Goal: Complete application form

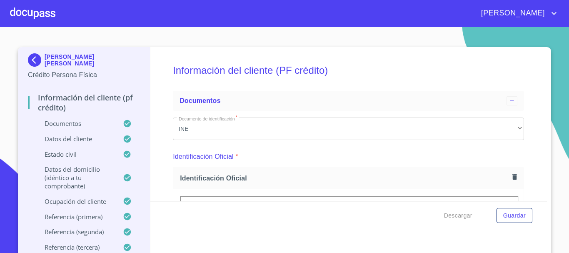
scroll to position [125, 0]
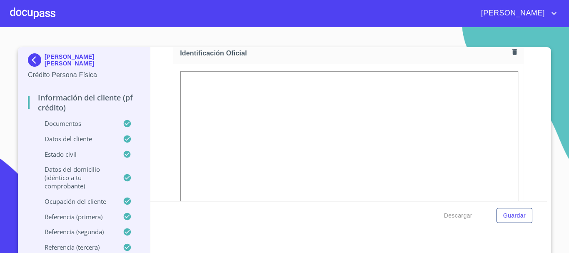
click at [24, 15] on div at bounding box center [32, 13] width 45 height 27
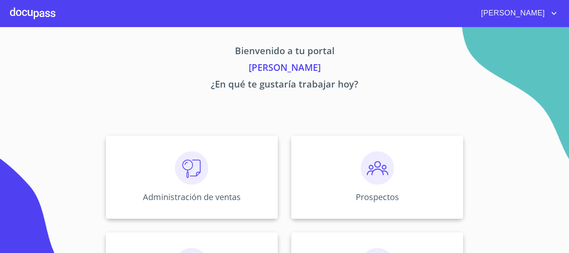
scroll to position [42, 0]
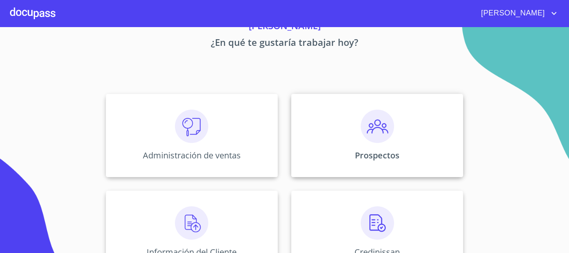
click at [361, 141] on img at bounding box center [377, 126] width 33 height 33
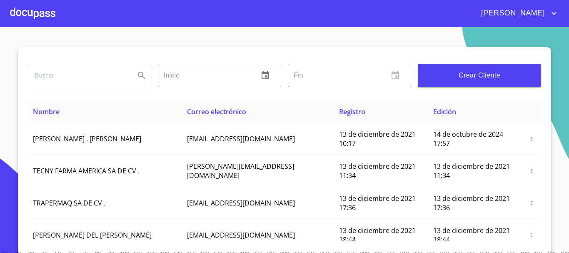
click at [511, 70] on span "Crear Cliente" at bounding box center [480, 76] width 110 height 12
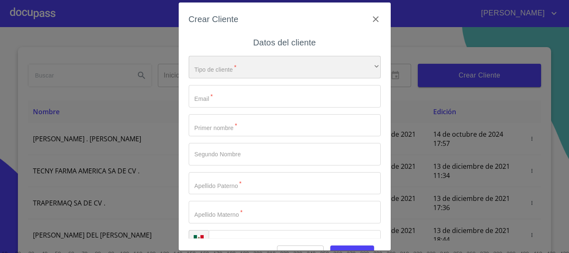
click at [208, 72] on div "​" at bounding box center [285, 67] width 192 height 23
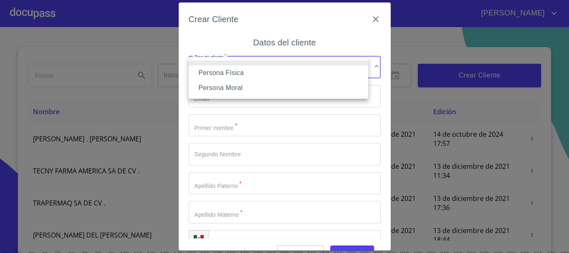
click at [213, 78] on li "Persona Física" at bounding box center [279, 72] width 180 height 15
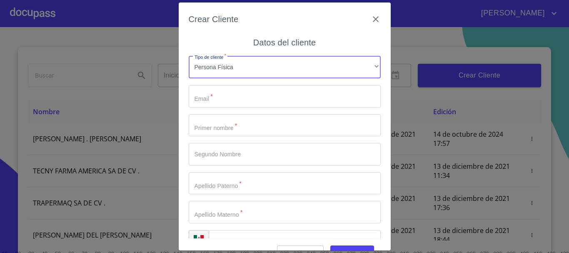
click at [217, 99] on input "Tipo de cliente   *" at bounding box center [285, 96] width 192 height 23
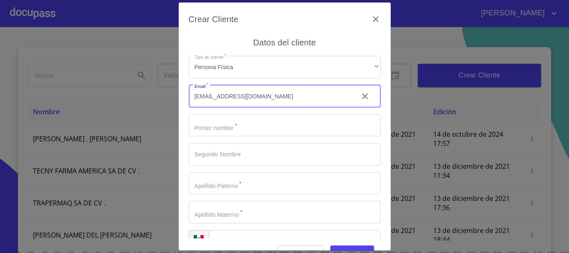
type input "[EMAIL_ADDRESS][DOMAIN_NAME]"
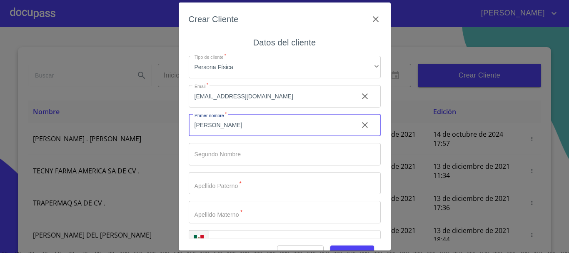
type input "[PERSON_NAME]"
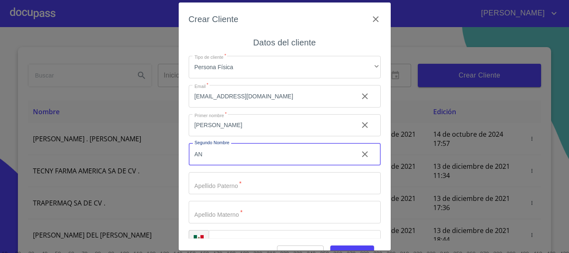
type input "A"
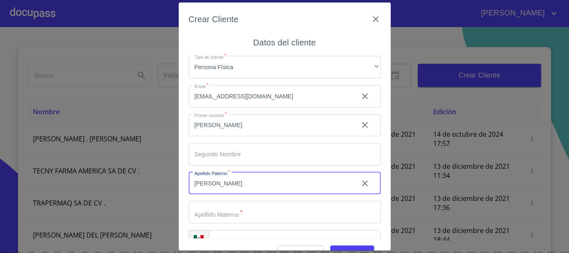
type input "[PERSON_NAME]"
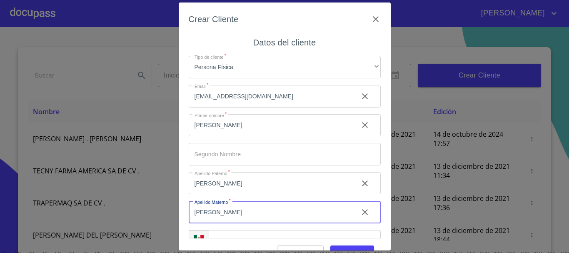
type input "[PERSON_NAME]"
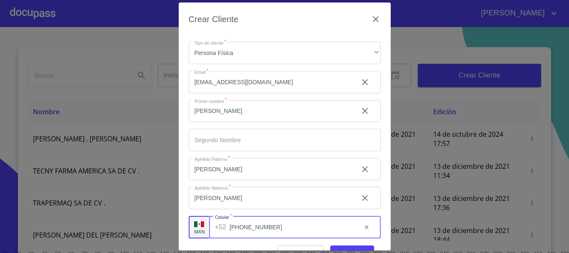
type input "[PHONE_NUMBER]"
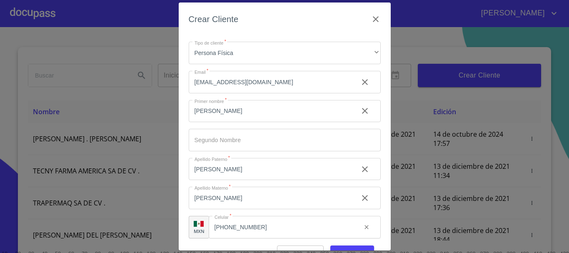
scroll to position [10, 0]
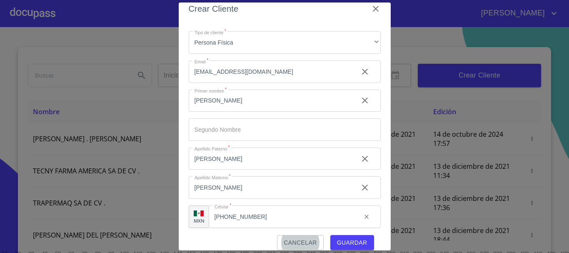
click at [364, 243] on button "Guardar" at bounding box center [352, 242] width 44 height 15
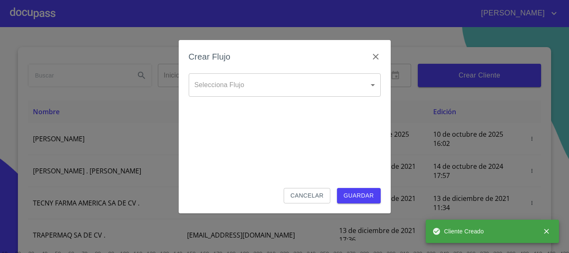
click at [252, 87] on body "[PERSON_NAME] ​ Fin ​ Crear Cliente Nombre Correo electrónico Registro Edición …" at bounding box center [284, 126] width 569 height 253
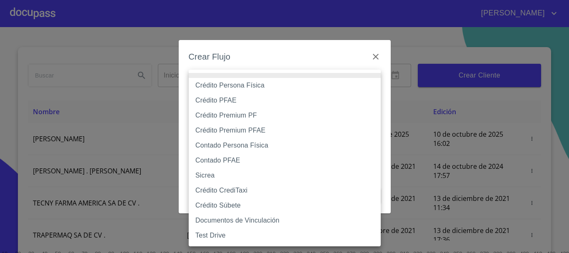
click at [251, 87] on li "Crédito Persona Física" at bounding box center [285, 85] width 192 height 15
type input "61b033e49b8c202ad5bb7912"
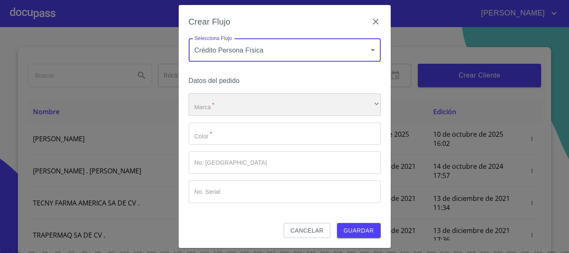
click at [217, 96] on div "​" at bounding box center [285, 104] width 192 height 23
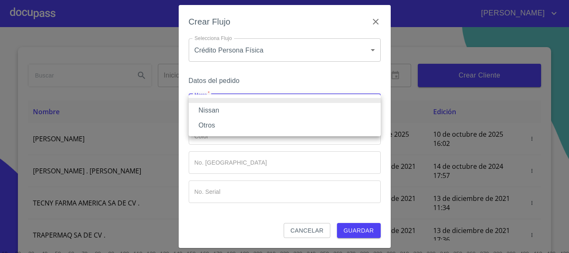
click at [218, 108] on li "Nissan" at bounding box center [285, 110] width 192 height 15
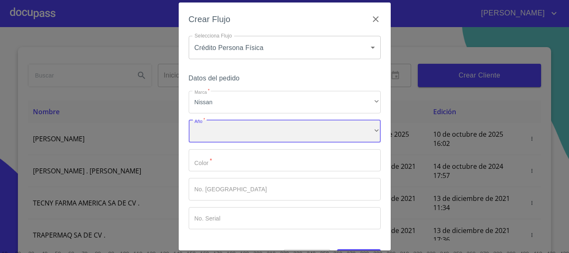
click at [220, 120] on div "​" at bounding box center [285, 131] width 192 height 23
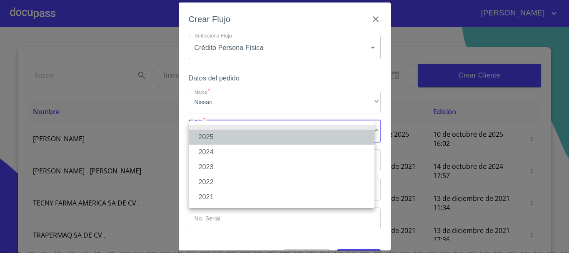
click at [225, 136] on li "2025" at bounding box center [282, 137] width 186 height 15
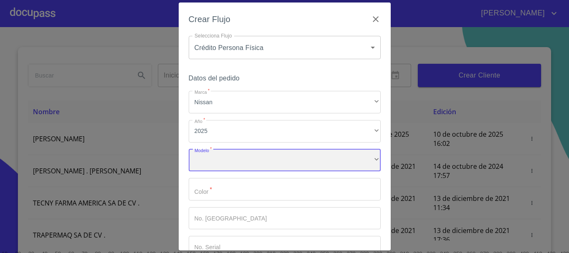
click at [227, 157] on div "​" at bounding box center [285, 160] width 192 height 23
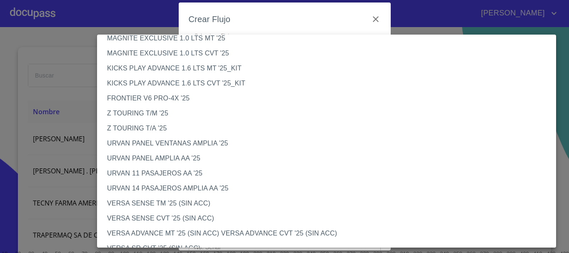
scroll to position [208, 0]
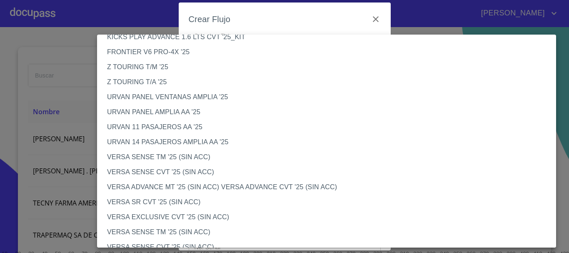
click at [177, 158] on li "VERSA SENSE TM '25 (SIN ACC)" at bounding box center [330, 157] width 466 height 15
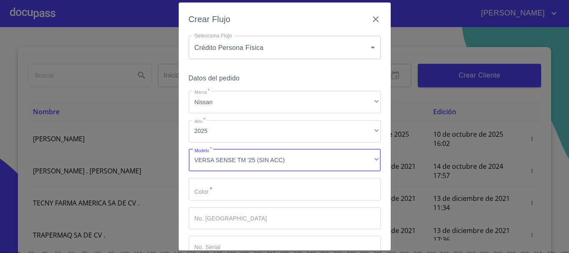
click at [219, 193] on input "Marca   *" at bounding box center [285, 189] width 192 height 23
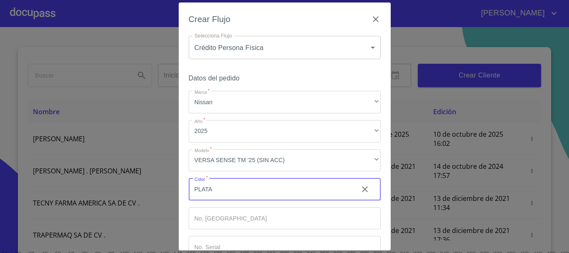
type input "PLATA"
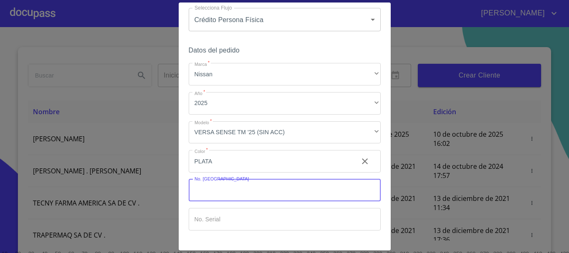
scroll to position [53, 0]
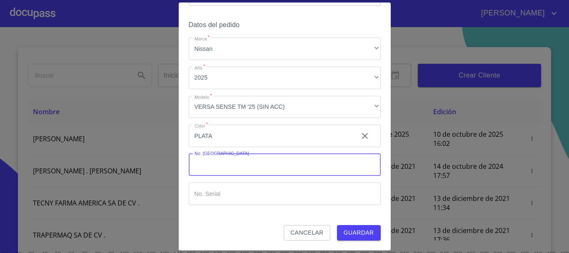
click at [344, 235] on span "Guardar" at bounding box center [359, 233] width 30 height 10
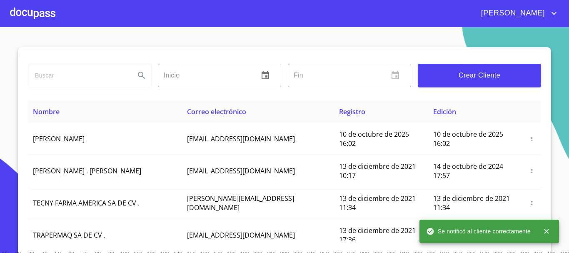
click at [37, 16] on div at bounding box center [32, 13] width 45 height 27
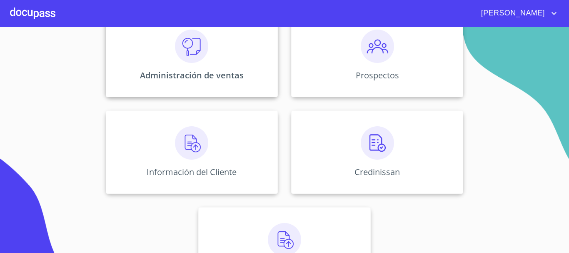
scroll to position [125, 0]
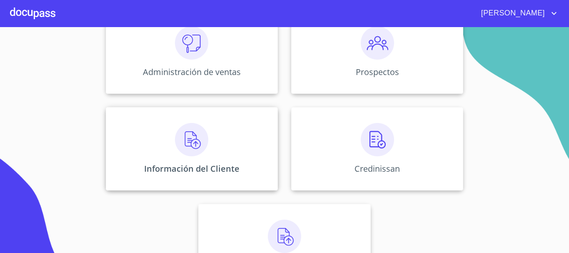
click at [178, 136] on img at bounding box center [191, 139] width 33 height 33
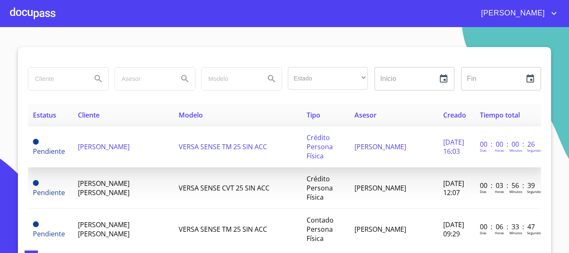
click at [84, 150] on span "[PERSON_NAME]" at bounding box center [104, 146] width 52 height 9
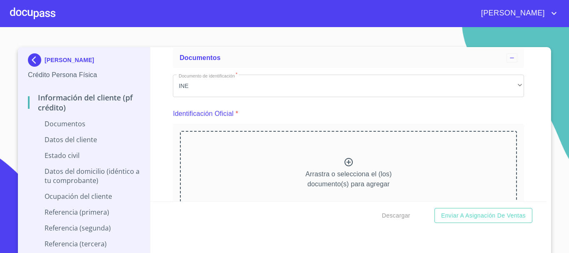
scroll to position [83, 0]
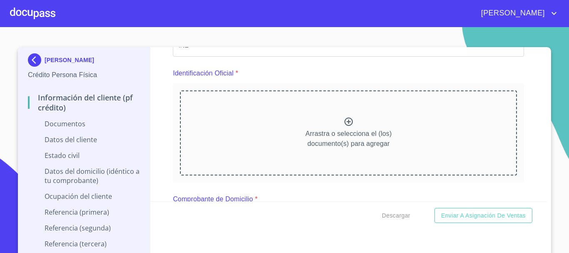
click at [344, 124] on icon at bounding box center [349, 122] width 10 height 10
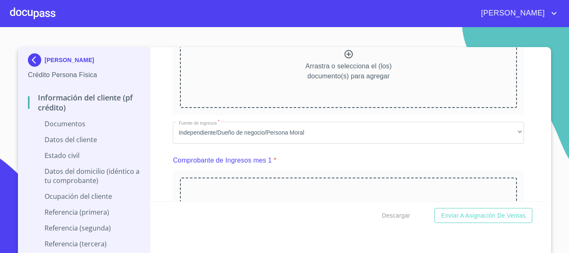
scroll to position [417, 0]
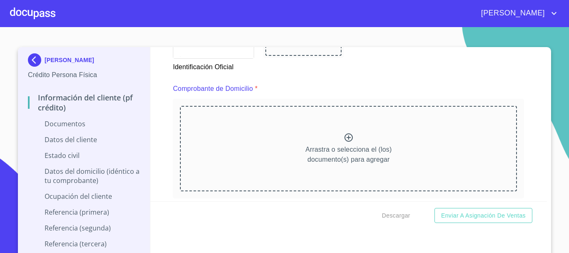
click at [344, 137] on icon at bounding box center [349, 138] width 10 height 10
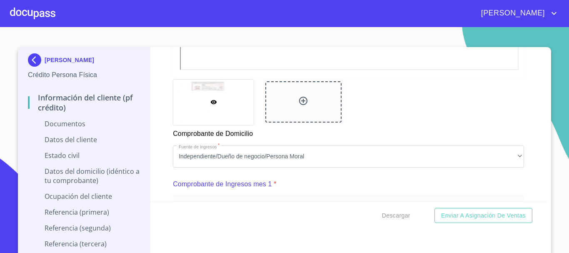
scroll to position [750, 0]
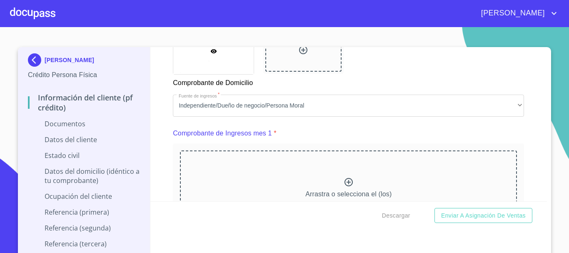
click at [345, 186] on icon at bounding box center [349, 182] width 8 height 8
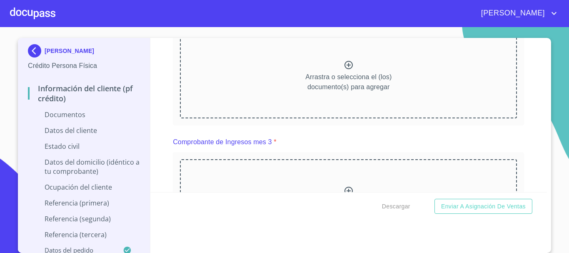
scroll to position [1209, 0]
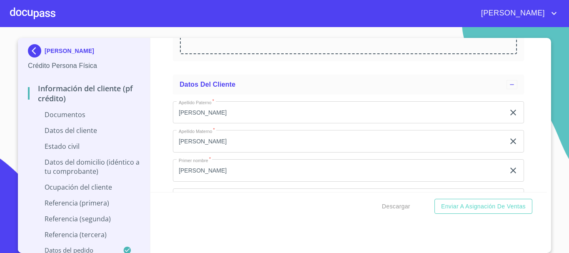
scroll to position [1500, 0]
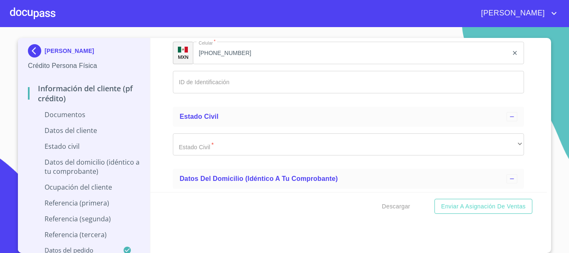
scroll to position [1875, 0]
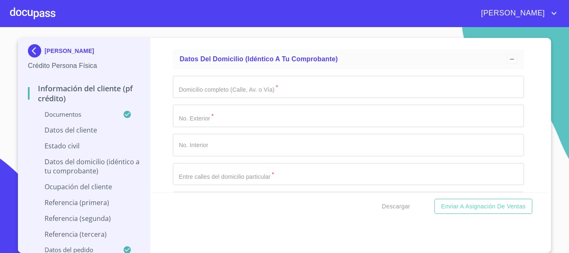
scroll to position [2209, 0]
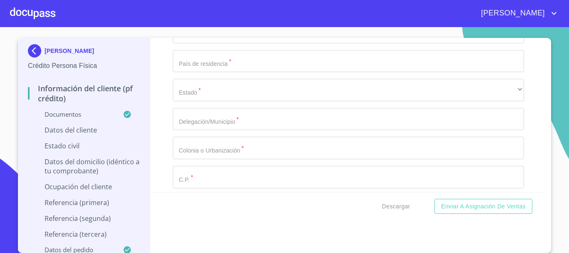
scroll to position [2626, 0]
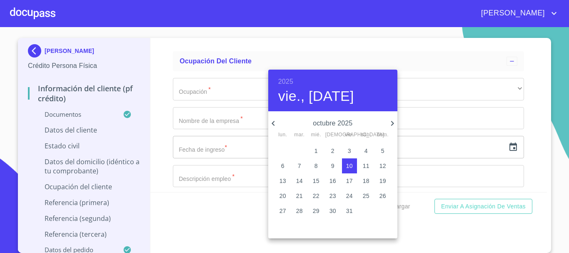
click at [286, 80] on h6 "2025" at bounding box center [285, 82] width 15 height 12
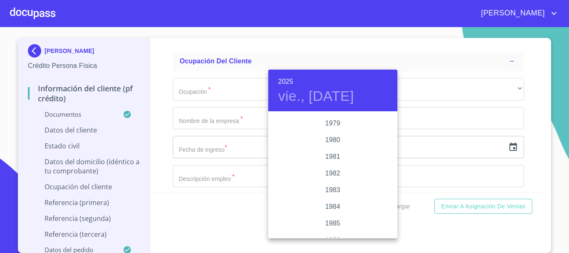
scroll to position [825, 0]
click at [325, 162] on div "1977" at bounding box center [332, 162] width 129 height 17
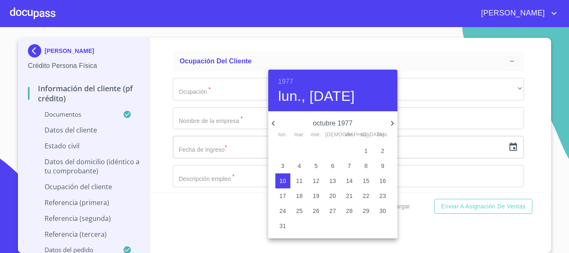
click at [274, 123] on icon "button" at bounding box center [273, 123] width 10 height 10
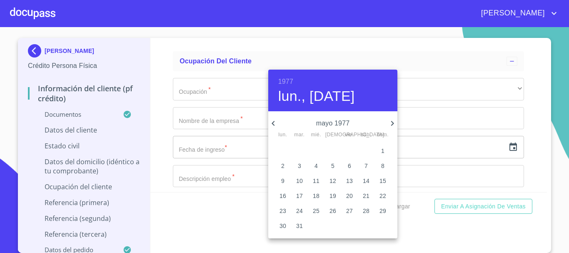
click at [274, 123] on icon "button" at bounding box center [273, 123] width 10 height 10
click at [391, 124] on icon "button" at bounding box center [393, 123] width 10 height 10
click at [318, 180] on p "16" at bounding box center [316, 181] width 7 height 8
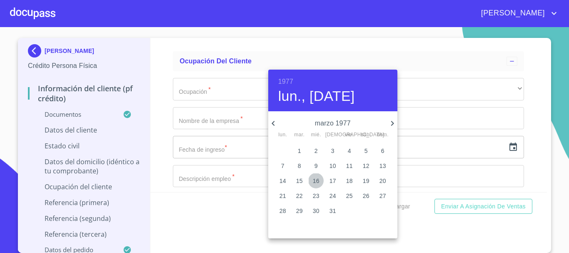
type input "16 de mar. de 1977"
click at [530, 142] on div at bounding box center [284, 126] width 569 height 253
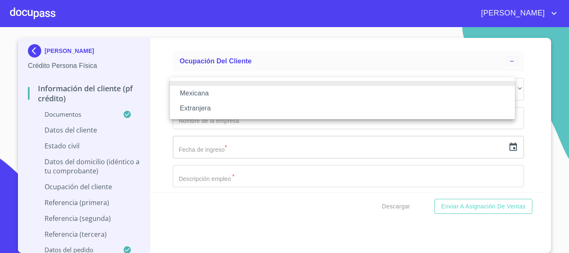
click at [203, 96] on li "Mexicana" at bounding box center [342, 93] width 345 height 15
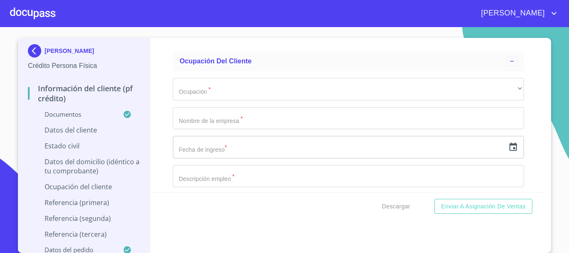
click at [207, 120] on div "Mexicana Extranjera" at bounding box center [284, 126] width 569 height 253
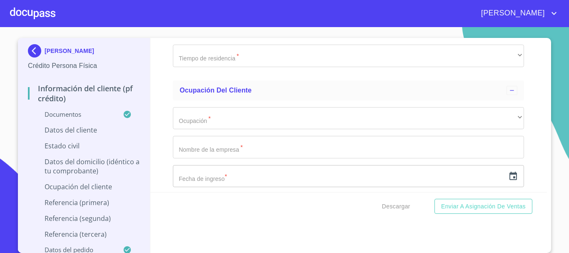
type input "[GEOGRAPHIC_DATA]"
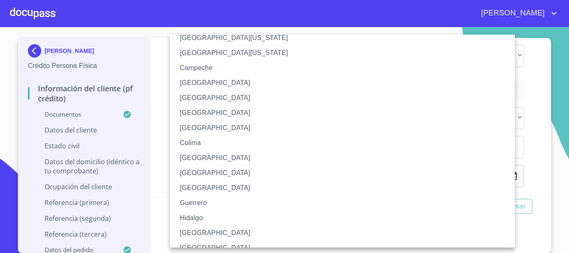
scroll to position [42, 0]
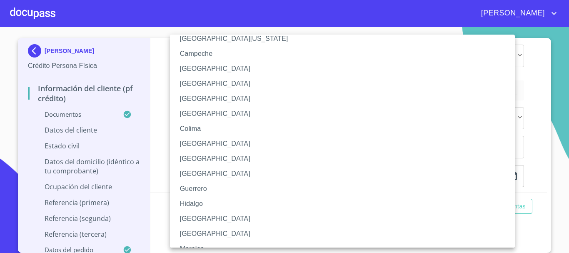
click at [201, 216] on li "[GEOGRAPHIC_DATA]" at bounding box center [345, 218] width 351 height 15
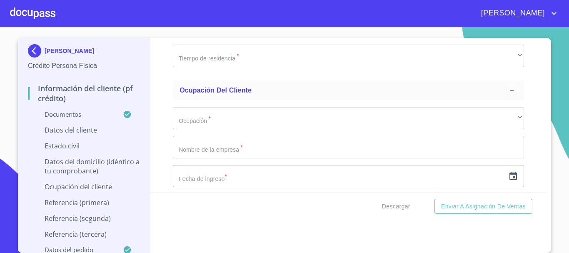
scroll to position [2792, 0]
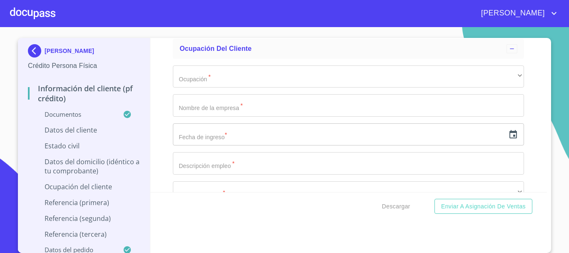
type input "AAJE770316HJCNMR02"
type input "AAJE770316R41"
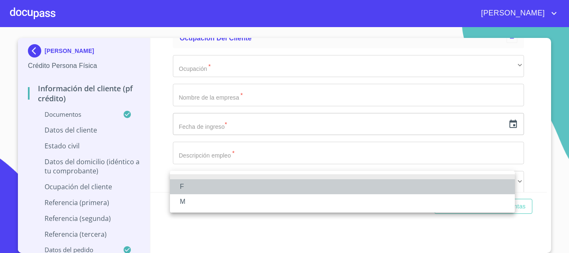
click at [201, 188] on li "F" at bounding box center [342, 186] width 345 height 15
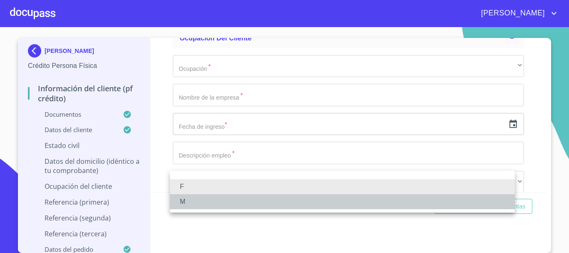
click at [188, 208] on li "M" at bounding box center [342, 201] width 345 height 15
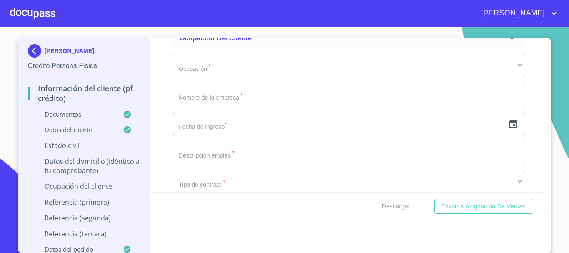
scroll to position [2886, 0]
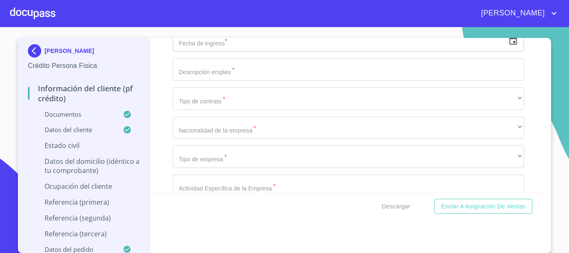
type input "1879696778"
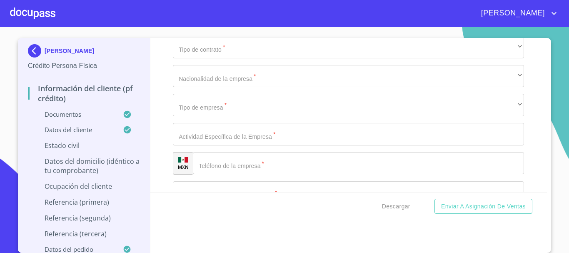
scroll to position [2977, 0]
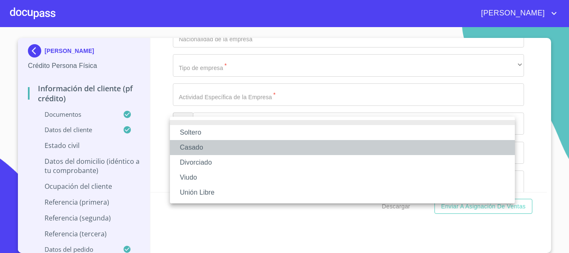
click at [200, 144] on li "Casado" at bounding box center [342, 147] width 345 height 15
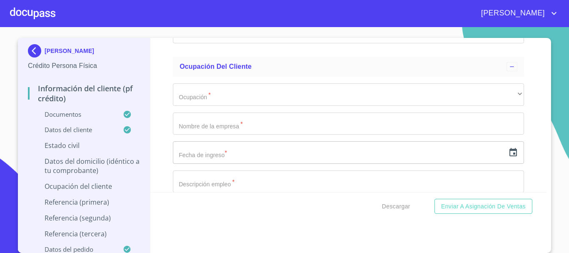
scroll to position [3019, 0]
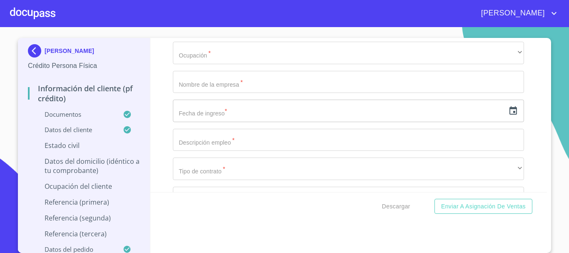
type input "m"
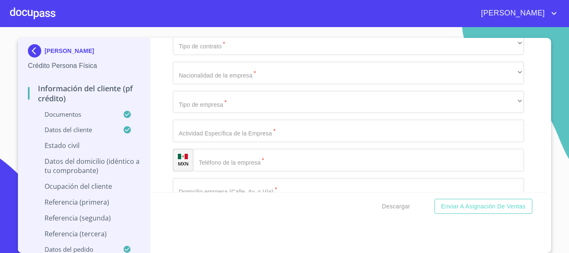
type input "[PERSON_NAME]"
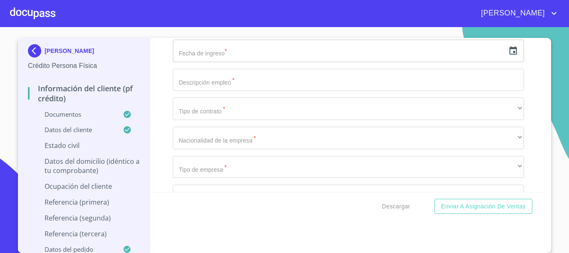
scroll to position [3061, 0]
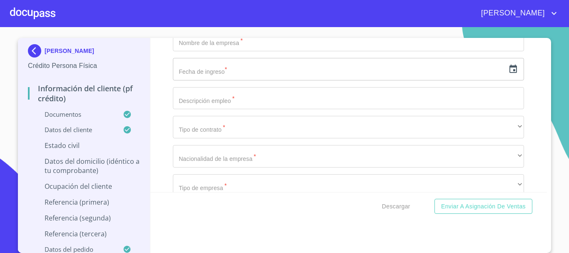
type input "DEL [PERSON_NAME]"
type input "[PERSON_NAME]"
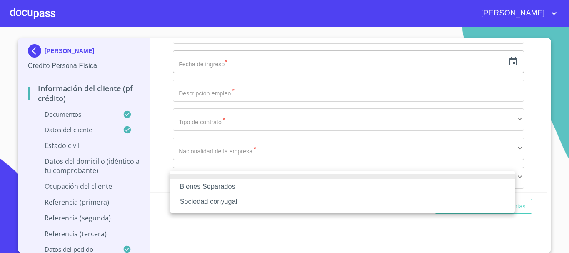
click at [221, 98] on div at bounding box center [284, 126] width 569 height 253
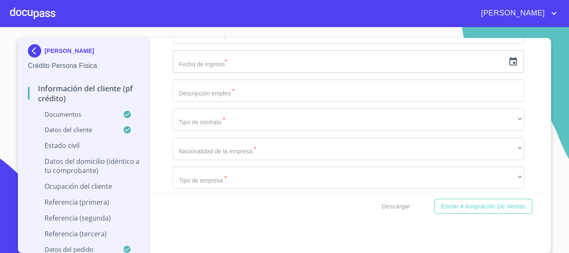
type input "[PERSON_NAME]"
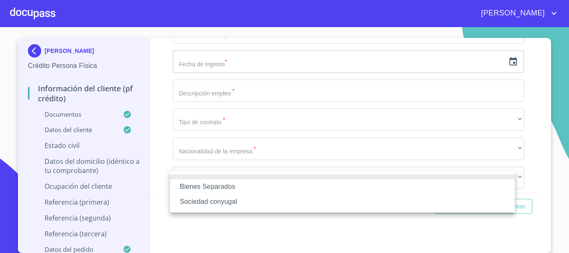
click at [210, 203] on li "Sociedad conyugal" at bounding box center [342, 201] width 345 height 15
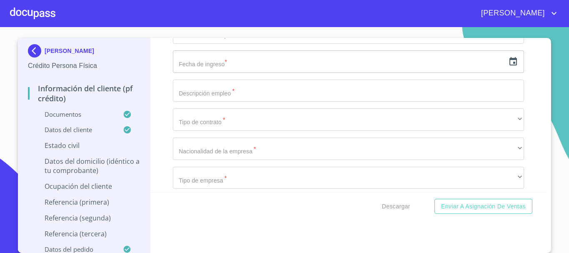
scroll to position [3152, 0]
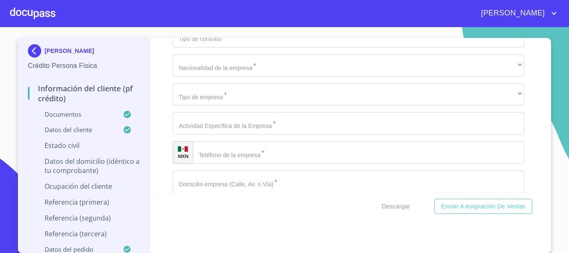
type input "0"
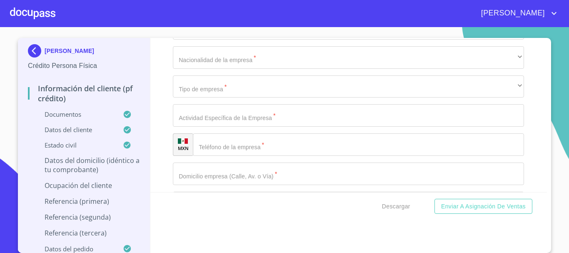
scroll to position [3243, 0]
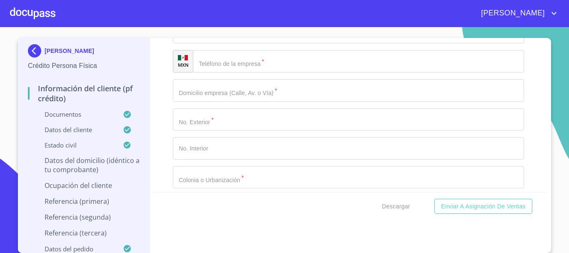
type input "SAN [PERSON_NAME]"
type input "166"
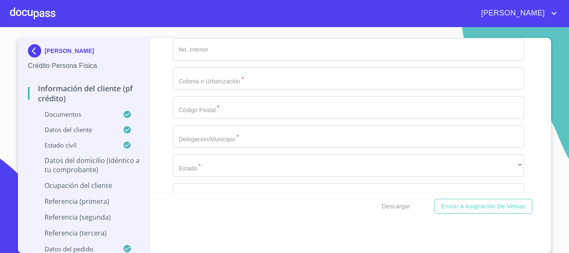
type input "SAN [PERSON_NAME] Y SAN [PERSON_NAME]"
type input "[GEOGRAPHIC_DATA]"
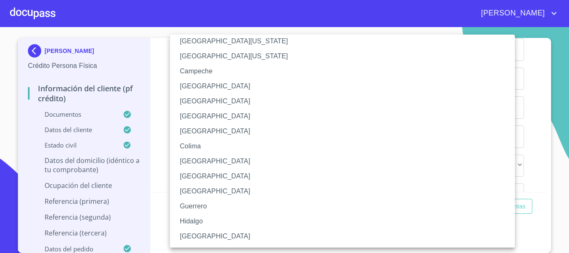
scroll to position [42, 0]
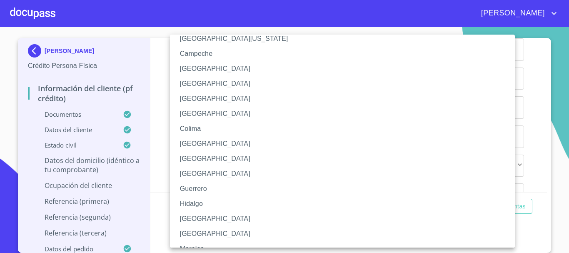
click at [204, 218] on li "[GEOGRAPHIC_DATA]" at bounding box center [345, 218] width 351 height 15
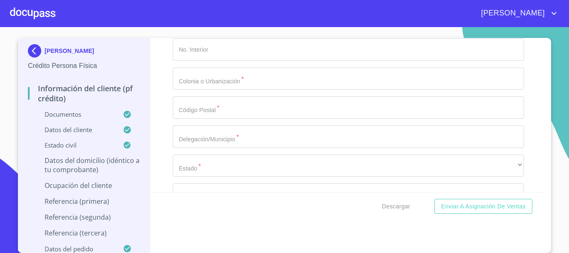
scroll to position [3425, 0]
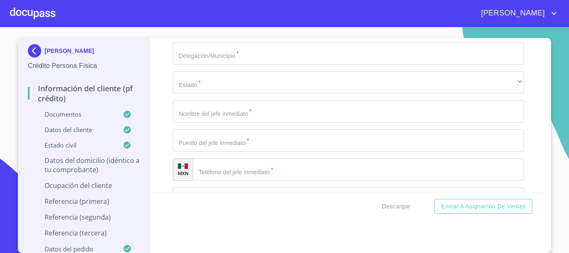
type input "J"
type input "TLAJOMULCO DE ZUÑIGA"
type input "HACIENDA [GEOGRAPHIC_DATA]"
type input "45653"
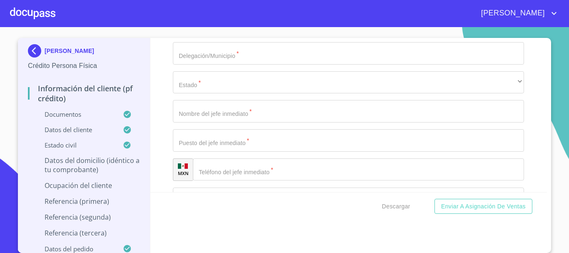
scroll to position [3515, 0]
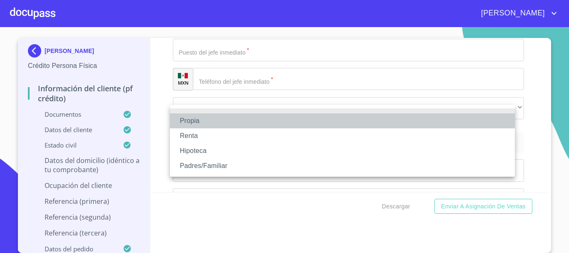
click at [213, 121] on li "Propia" at bounding box center [342, 120] width 345 height 15
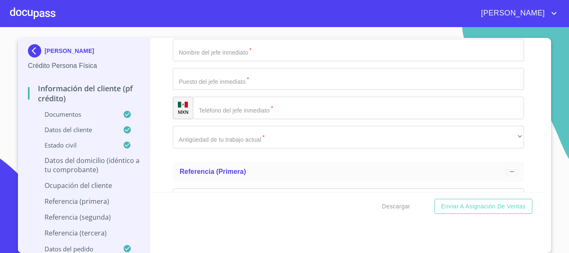
type input "$5,000,000"
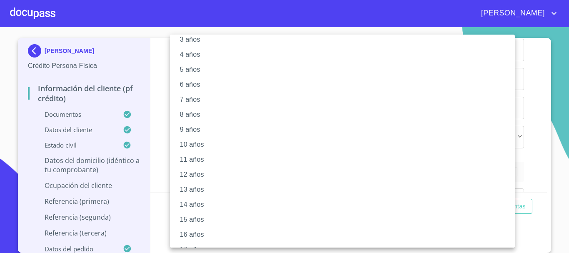
scroll to position [114, 0]
click at [203, 234] on li "20 años" at bounding box center [345, 236] width 351 height 15
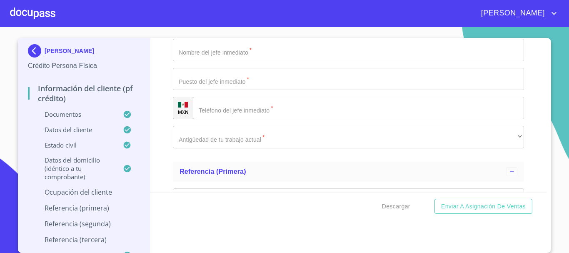
scroll to position [3599, 0]
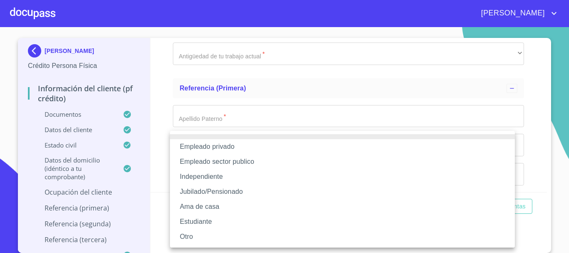
click at [211, 95] on div at bounding box center [284, 126] width 569 height 253
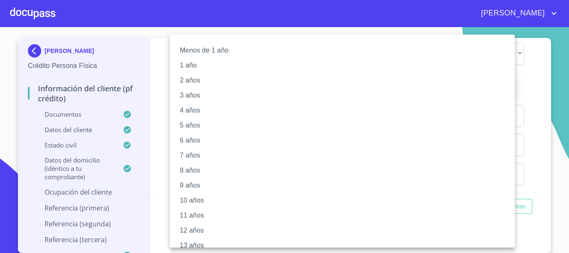
scroll to position [114, 0]
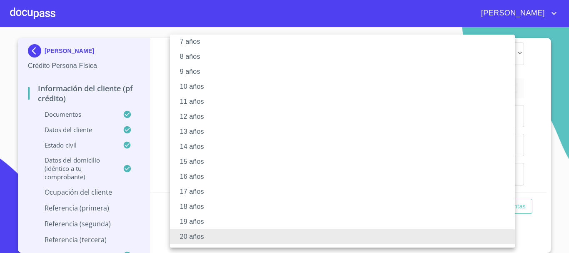
click at [519, 170] on div at bounding box center [284, 126] width 569 height 253
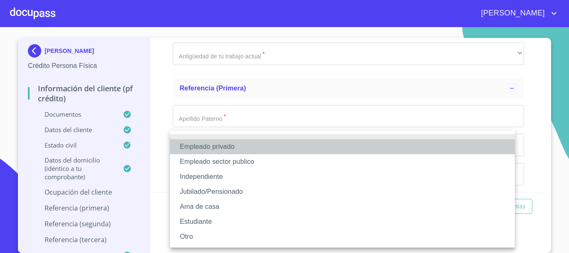
click at [219, 148] on li "Empleado privado" at bounding box center [342, 146] width 345 height 15
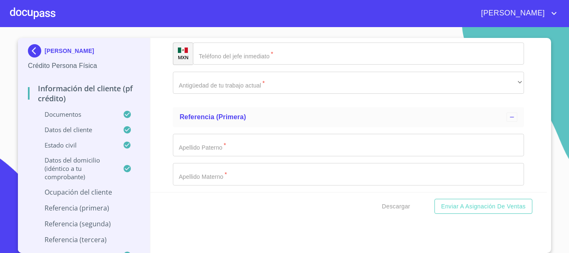
scroll to position [3682, 0]
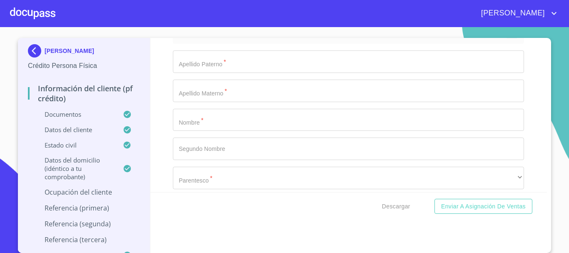
type input "20000"
type input "CERVEZAS MODELO DE MEXICO SA DE CV DE RL"
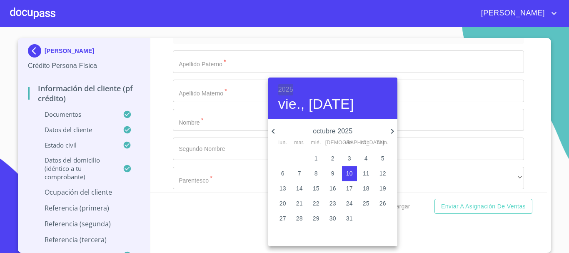
click at [286, 90] on h6 "2025" at bounding box center [285, 90] width 15 height 12
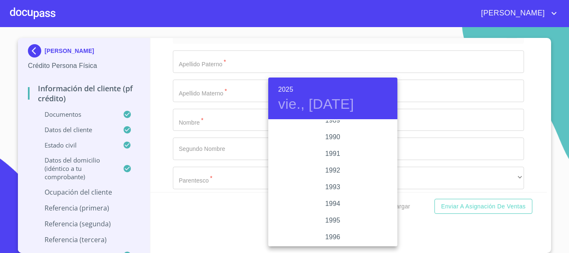
scroll to position [1159, 0]
click at [338, 219] on div "2000" at bounding box center [332, 220] width 129 height 17
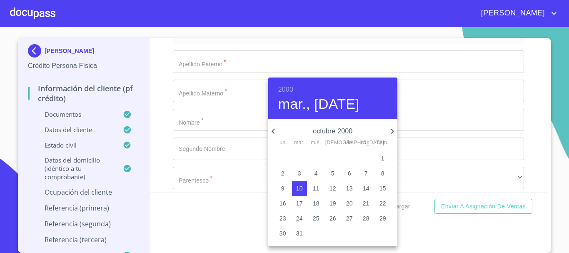
click at [271, 131] on icon "button" at bounding box center [273, 131] width 10 height 10
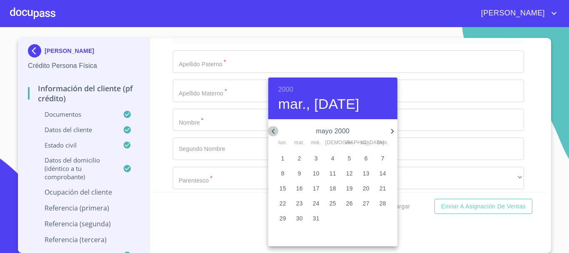
click at [271, 131] on icon "button" at bounding box center [273, 131] width 10 height 10
click at [370, 157] on span "1" at bounding box center [366, 158] width 15 height 8
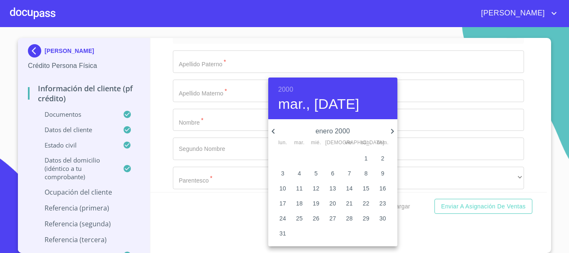
type input "1 de ene. de 2000"
click at [527, 110] on div at bounding box center [284, 126] width 569 height 253
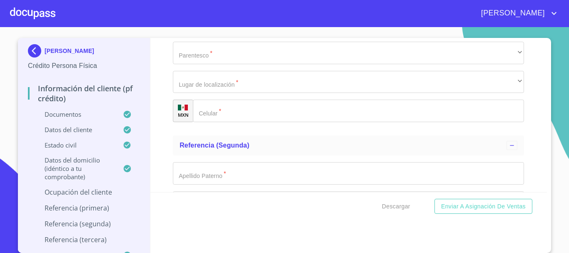
type input "GERENTE DE VENTAS"
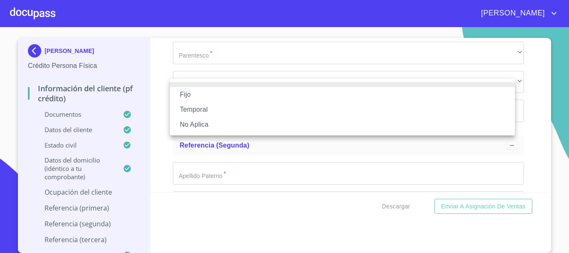
click at [212, 97] on li "Fijo" at bounding box center [342, 94] width 345 height 15
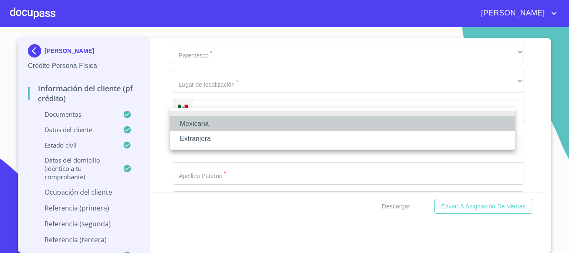
click at [206, 124] on li "Mexicana" at bounding box center [342, 123] width 345 height 15
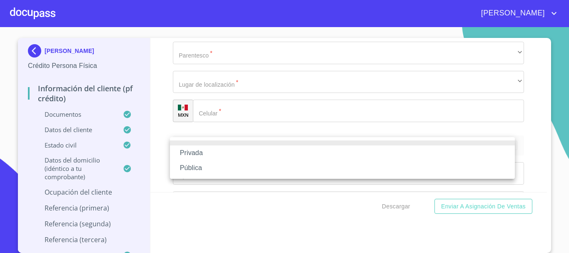
click at [209, 148] on li "Privada" at bounding box center [342, 152] width 345 height 15
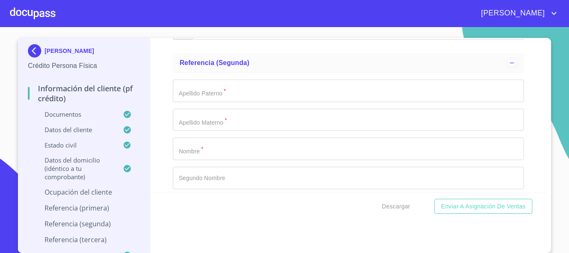
scroll to position [3890, 0]
type input "V"
type input "PRODUCCION Y VENTA DE CERVEZA"
type input "[PHONE_NUMBER]"
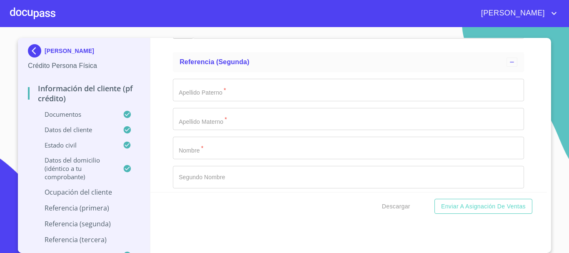
type input "VOLCANES"
type input "16"
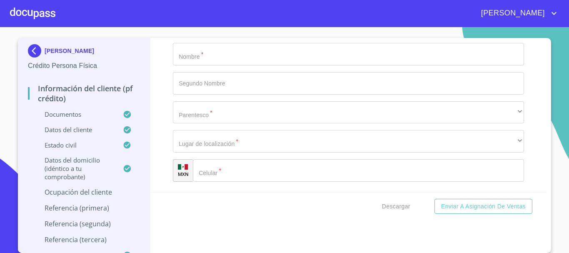
type input "CENTRO"
type input "49000"
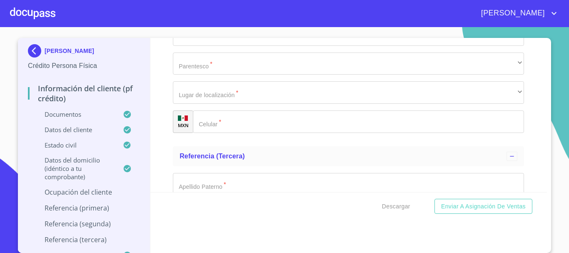
scroll to position [4047, 0]
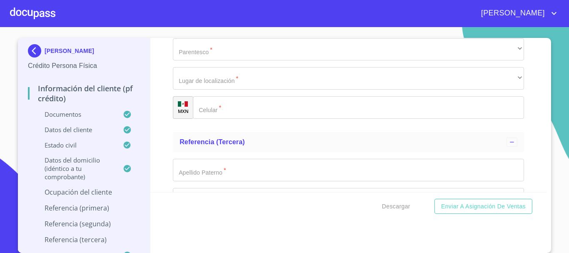
type input "ZAPOTLAN EL GRANDE"
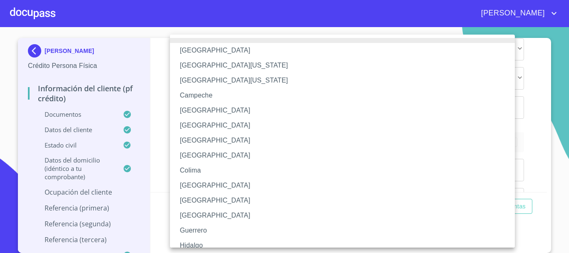
scroll to position [83, 0]
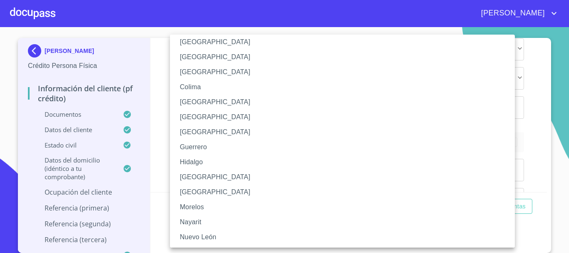
click at [210, 178] on li "[GEOGRAPHIC_DATA]" at bounding box center [345, 177] width 351 height 15
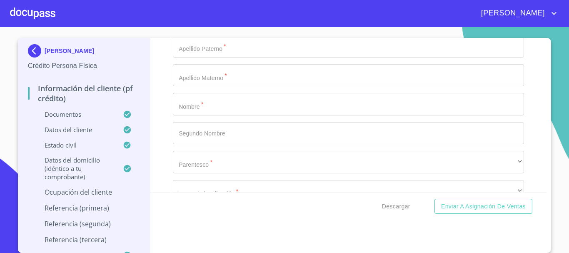
scroll to position [4172, 0]
type input "L"
type input "[PERSON_NAME]"
type input "DIRECTOR"
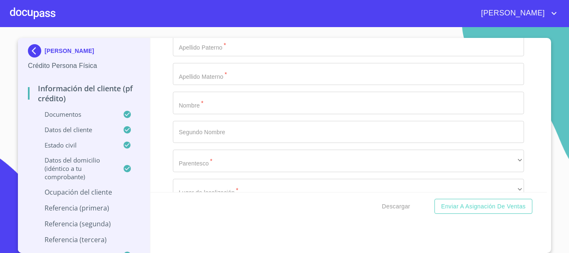
type input "[PHONE_NUMBER]"
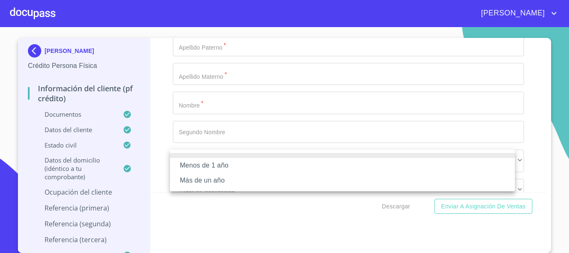
click at [235, 181] on li "Más de un año" at bounding box center [342, 180] width 345 height 15
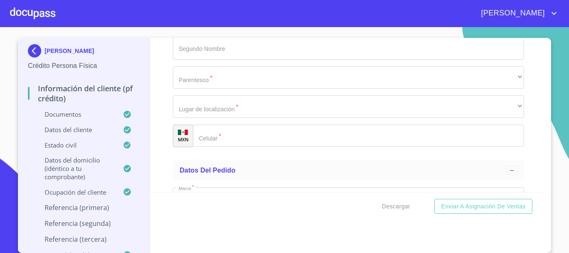
scroll to position [4297, 0]
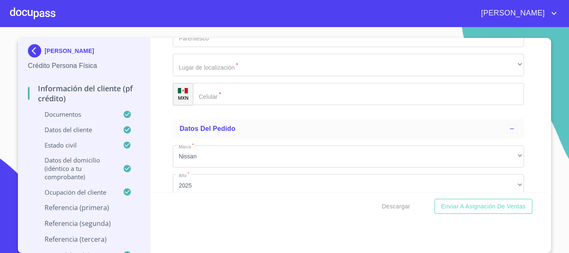
type input "YAIR"
type input "O"
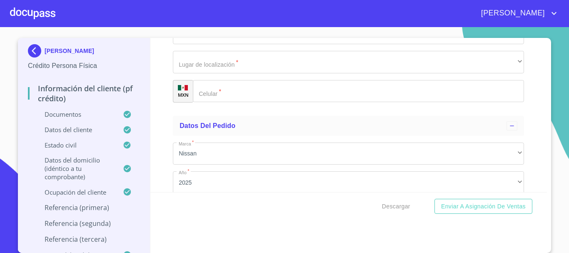
drag, startPoint x: 251, startPoint y: 159, endPoint x: 174, endPoint y: 163, distance: 76.8
type input "JAIR"
type input "[PERSON_NAME]"
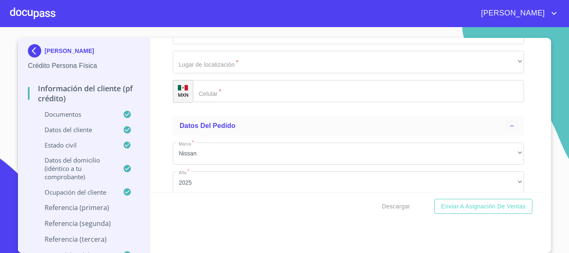
type input "[PERSON_NAME]"
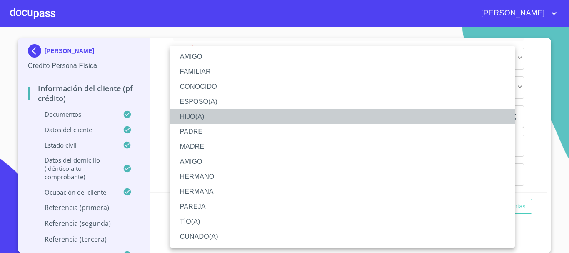
click at [202, 113] on li "HIJO(A)" at bounding box center [342, 116] width 345 height 15
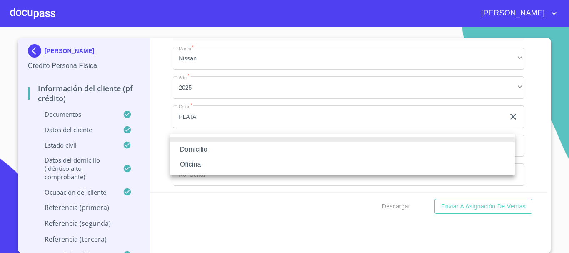
click at [215, 151] on li "Domicilio" at bounding box center [342, 149] width 345 height 15
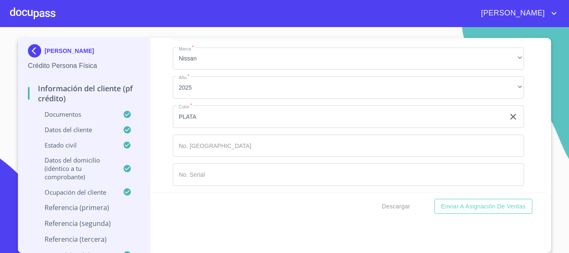
type input "[PHONE_NUMBER]"
type input "DIEGO"
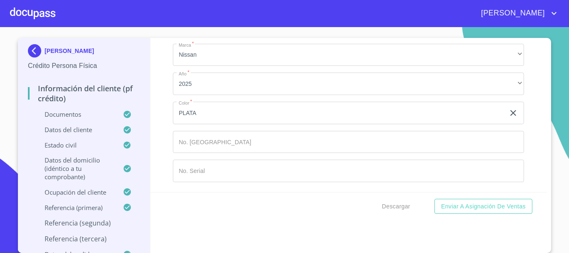
scroll to position [4537, 0]
type input "[PERSON_NAME]"
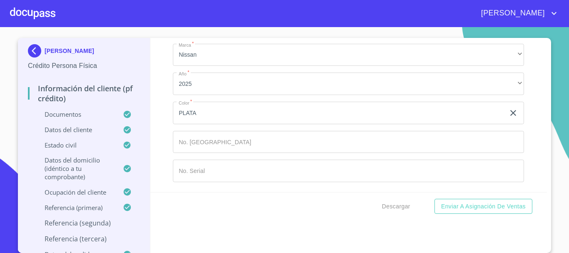
type input "[PERSON_NAME]"
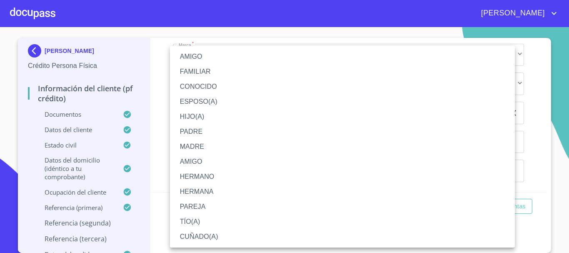
click at [196, 118] on li "HIJO(A)" at bounding box center [342, 116] width 345 height 15
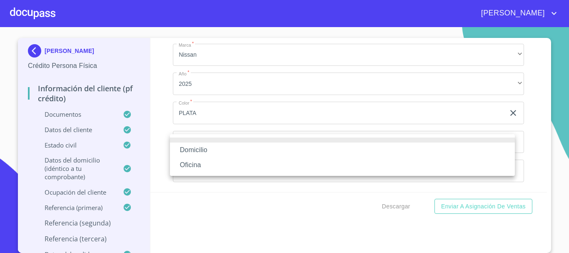
click at [220, 151] on li "Domicilio" at bounding box center [342, 150] width 345 height 15
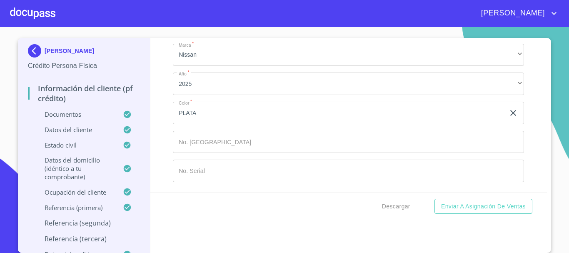
type input "[PHONE_NUMBER]"
type input "[PERSON_NAME]"
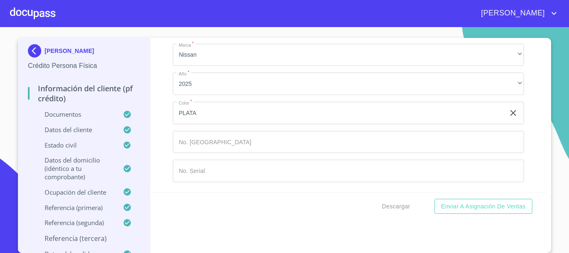
scroll to position [4774, 0]
type input "[GEOGRAPHIC_DATA]"
type input "[PERSON_NAME]"
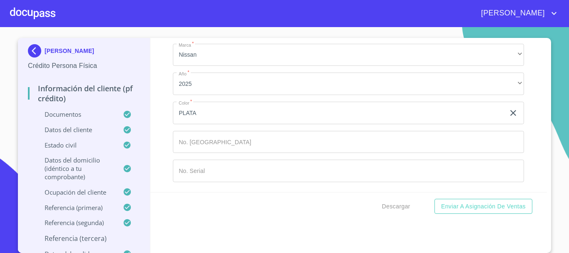
scroll to position [4857, 0]
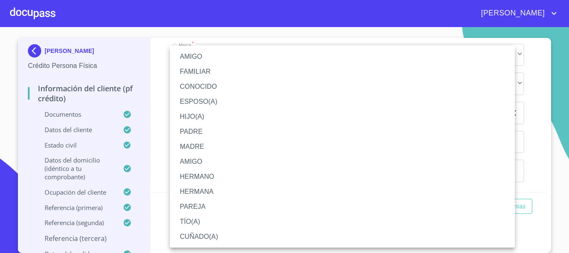
click at [208, 74] on li "FAMILIAR" at bounding box center [342, 71] width 345 height 15
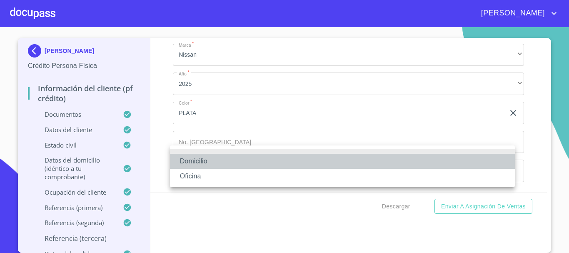
click at [216, 157] on li "Domicilio" at bounding box center [342, 161] width 345 height 15
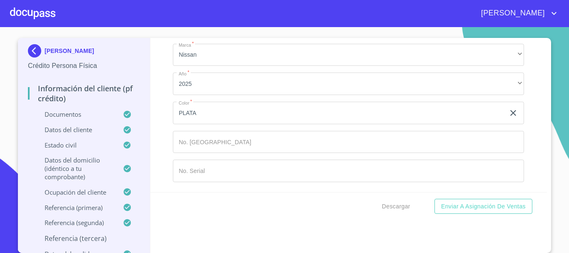
type input "[PHONE_NUMBER]"
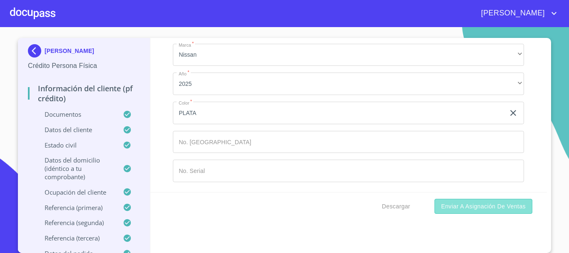
click at [472, 208] on span "Enviar a Asignación de Ventas" at bounding box center [483, 206] width 85 height 10
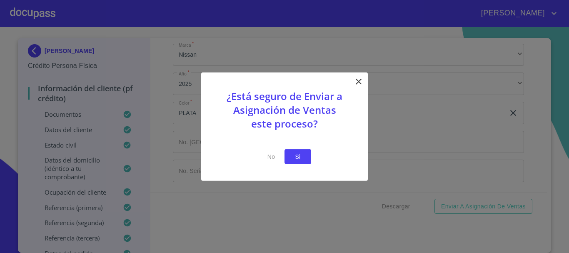
click at [300, 160] on span "Si" at bounding box center [297, 156] width 13 height 10
click at [298, 155] on span "Si" at bounding box center [297, 156] width 13 height 10
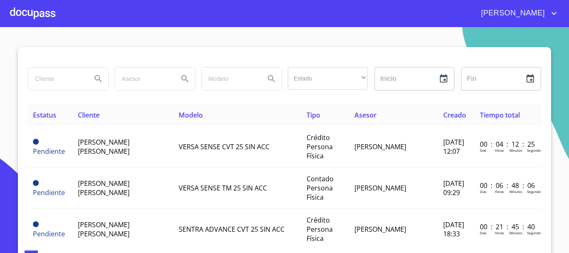
click at [50, 79] on input "search" at bounding box center [56, 79] width 57 height 23
type input "[PERSON_NAME]"
click at [98, 78] on icon "Search" at bounding box center [98, 79] width 10 height 10
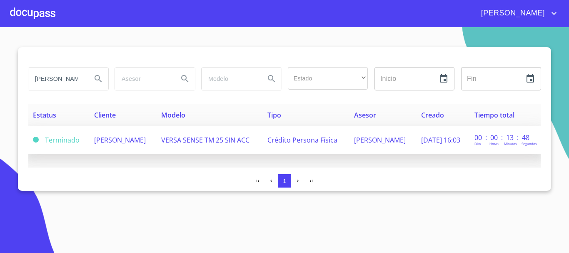
click at [130, 138] on span "[PERSON_NAME]" at bounding box center [120, 139] width 52 height 9
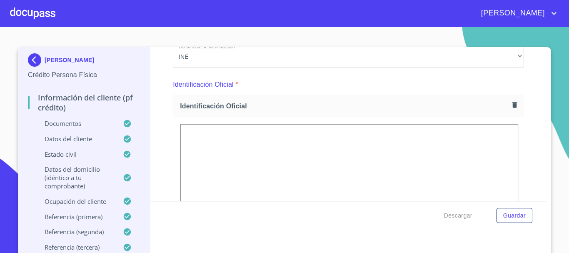
scroll to position [83, 0]
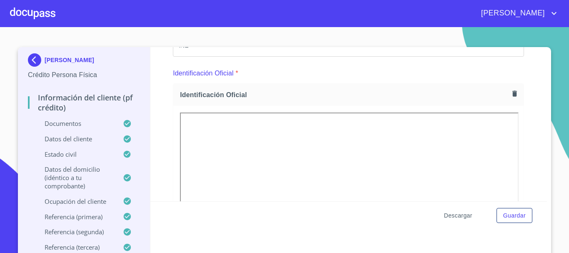
click at [461, 215] on span "Descargar" at bounding box center [458, 215] width 28 height 10
